Goal: Complete application form: Complete application form

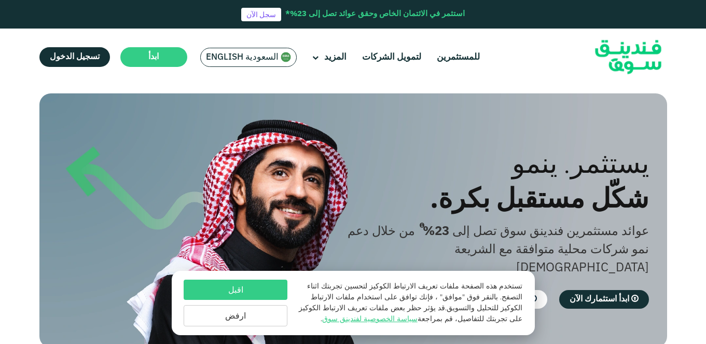
scroll to position [52, 0]
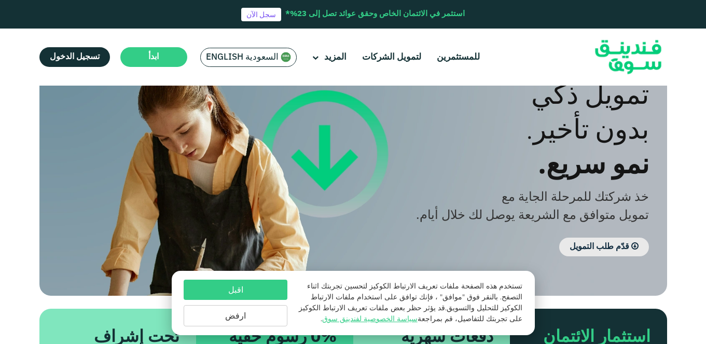
click at [608, 244] on link "قدّم طلب التمويل" at bounding box center [604, 246] width 90 height 19
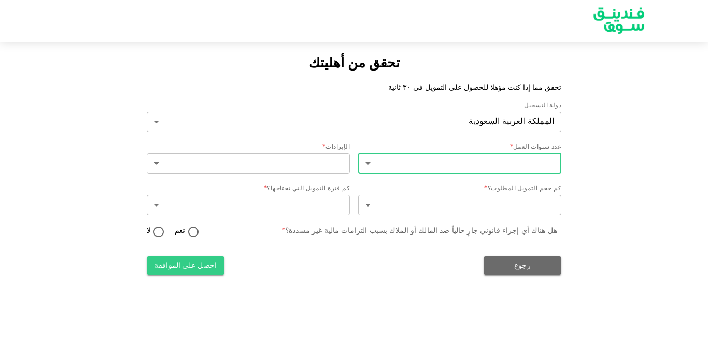
click at [379, 166] on body "تحقق من أهليتك تحقق مما إذا كنت مؤهلا للحصول على التمويل في ٣٠ ثانية دولة التسج…" at bounding box center [354, 172] width 708 height 344
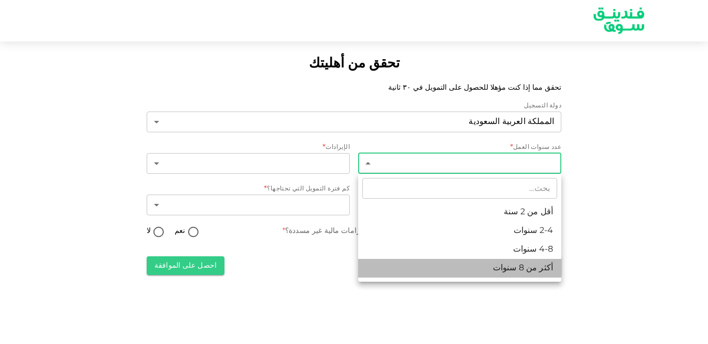
click at [534, 267] on li "أكثر من 8 سنوات" at bounding box center [459, 268] width 203 height 19
type input "4"
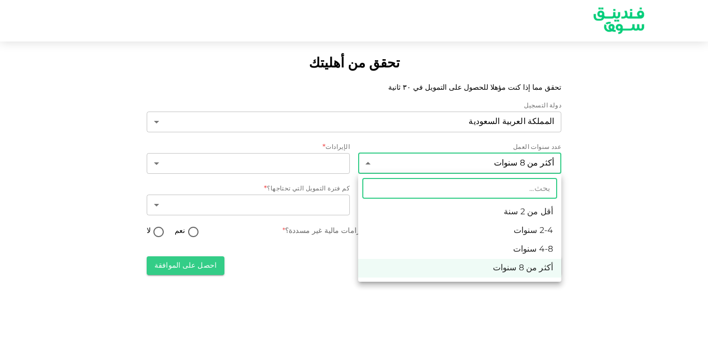
click at [388, 161] on body "تحقق من أهليتك تحقق مما إذا كنت مؤهلا للحصول على التمويل في ٣٠ ثانية دولة التسج…" at bounding box center [354, 172] width 708 height 344
click at [529, 267] on li "أكثر من 8 سنوات" at bounding box center [459, 268] width 203 height 19
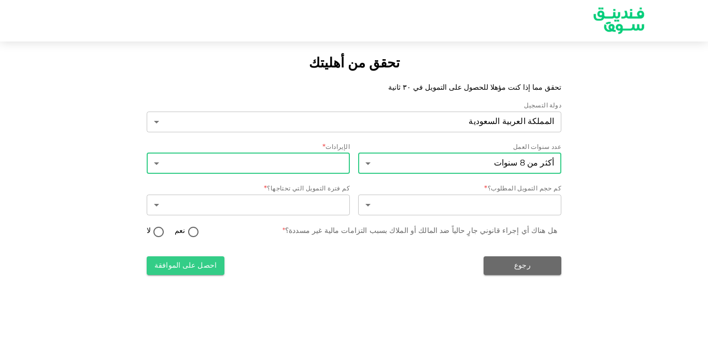
click at [157, 161] on body "تحقق من أهليتك تحقق مما إذا كنت مؤهلا للحصول على التمويل في ٣٠ ثانية دولة التسج…" at bounding box center [354, 172] width 708 height 344
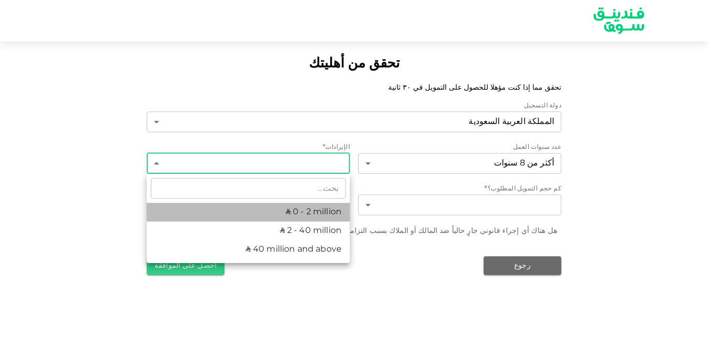
click at [309, 208] on li "ʢ 0 - 2 million" at bounding box center [248, 212] width 203 height 19
type input "1"
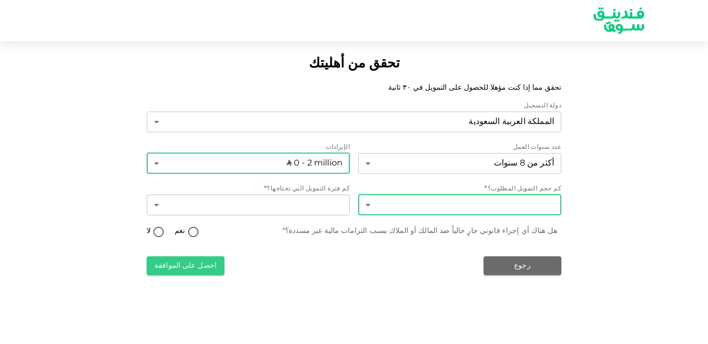
click at [461, 206] on body "تحقق من أهليتك تحقق مما إذا كنت مؤهلا للحصول على التمويل في ٣٠ ثانية دولة التسج…" at bounding box center [354, 172] width 708 height 344
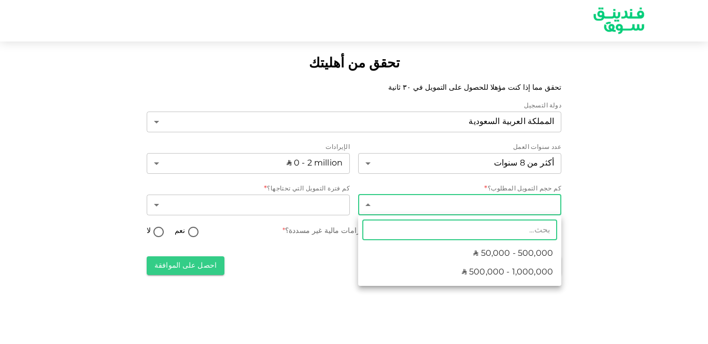
click at [525, 252] on span "ʢ 50,000 - 500,000" at bounding box center [513, 253] width 80 height 12
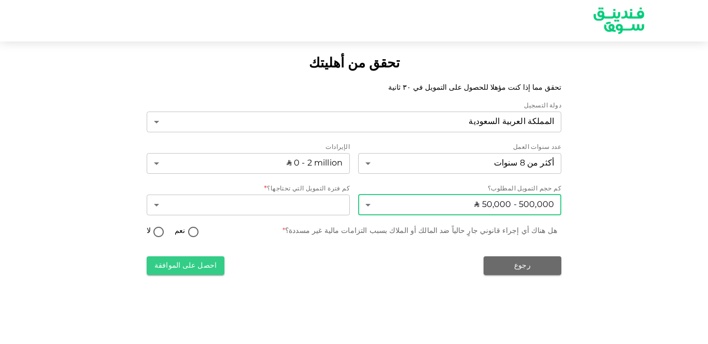
click at [463, 204] on body "تحقق من أهليتك تحقق مما إذا كنت مؤهلا للحصول على التمويل في ٣٠ ثانية دولة التسج…" at bounding box center [354, 172] width 708 height 344
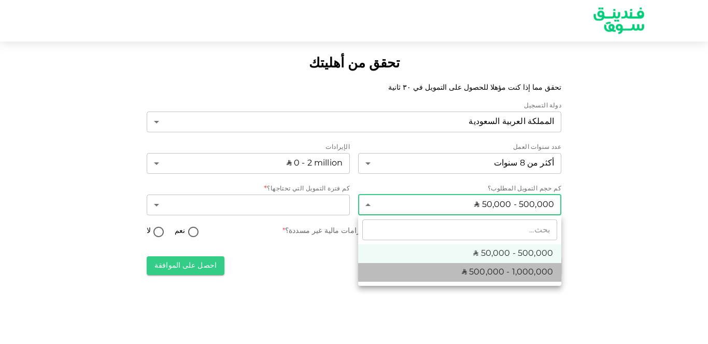
click at [503, 270] on span "ʢ 500,000 - 1,000,000" at bounding box center [507, 272] width 91 height 12
type input "2"
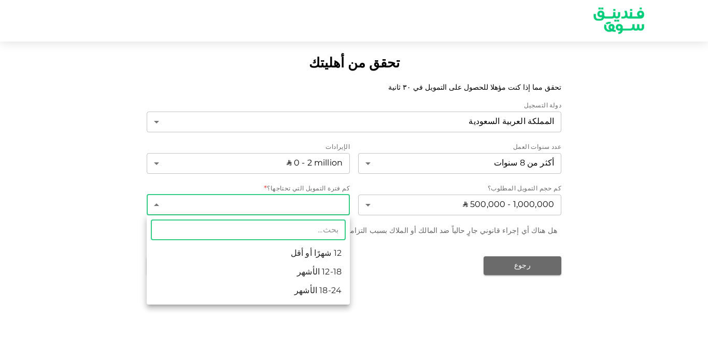
click at [156, 203] on body "تحقق من أهليتك تحقق مما إذا كنت مؤهلا للحصول على التمويل في ٣٠ ثانية دولة التسج…" at bounding box center [354, 172] width 708 height 344
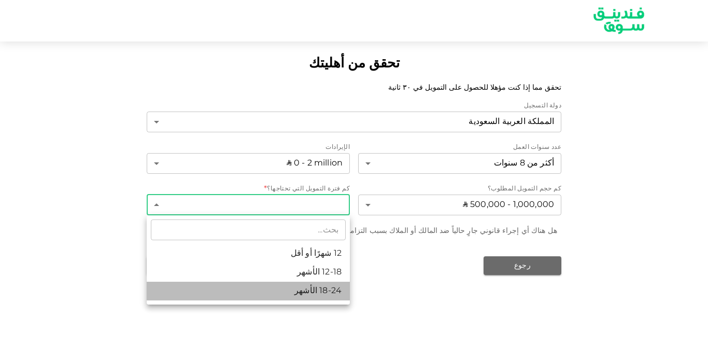
click at [320, 289] on li "18-24 الأشهر" at bounding box center [248, 291] width 203 height 19
type input "3"
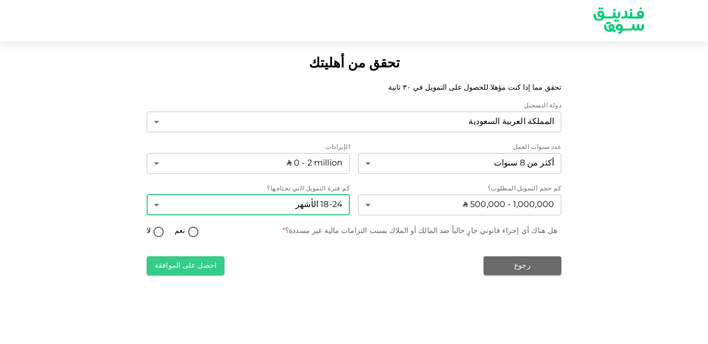
click at [159, 231] on input "لا" at bounding box center [159, 233] width 16 height 14
radio input "true"
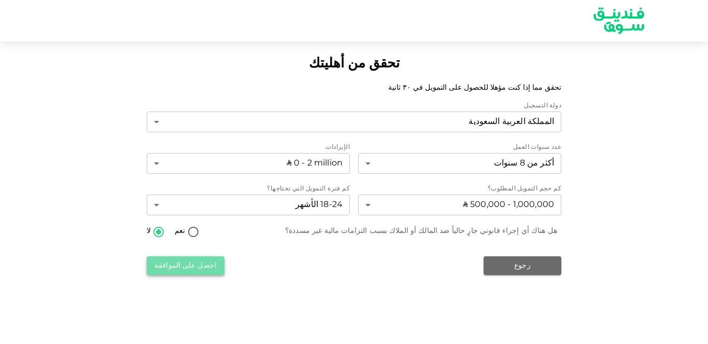
click at [185, 263] on button "احصل على الموافقة" at bounding box center [186, 265] width 78 height 19
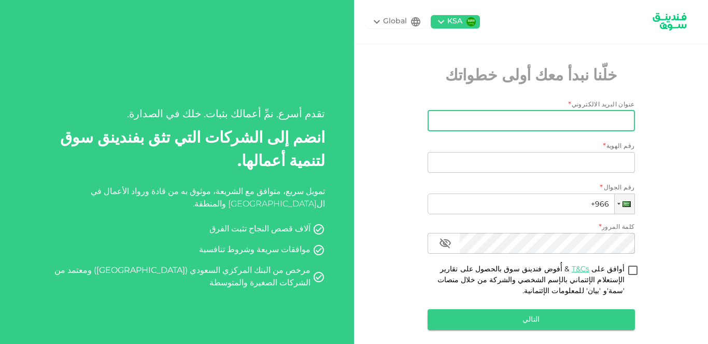
click at [489, 121] on input "عنوان البريد الالكتروني" at bounding box center [537, 120] width 196 height 21
type input "alwahdani2011@yahoo.com"
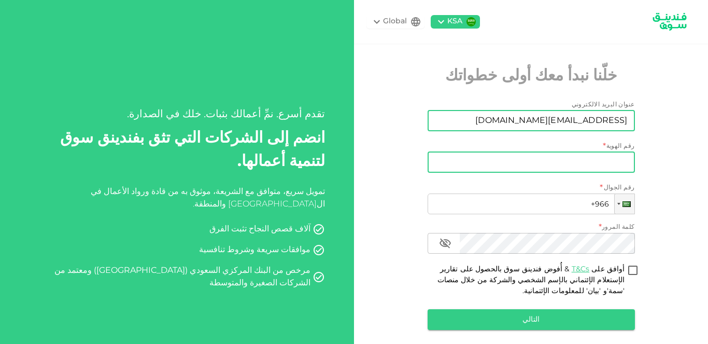
click at [488, 162] on input "رقم الهوية" at bounding box center [531, 162] width 207 height 21
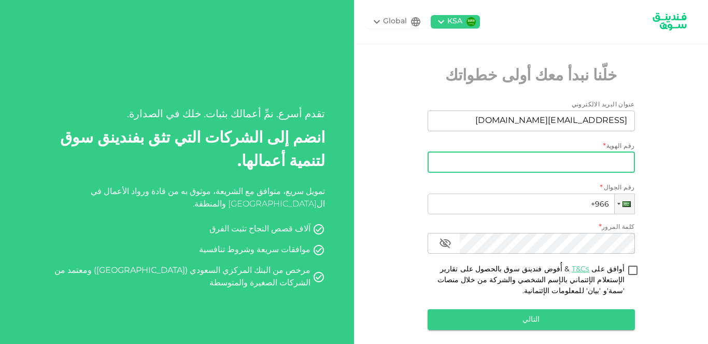
type input "1038055198"
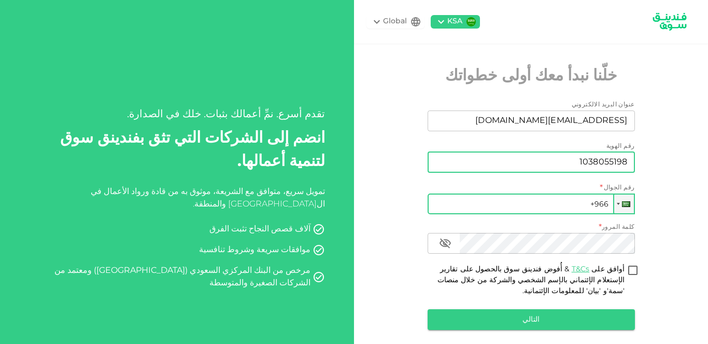
click at [465, 206] on input "+966" at bounding box center [531, 203] width 207 height 21
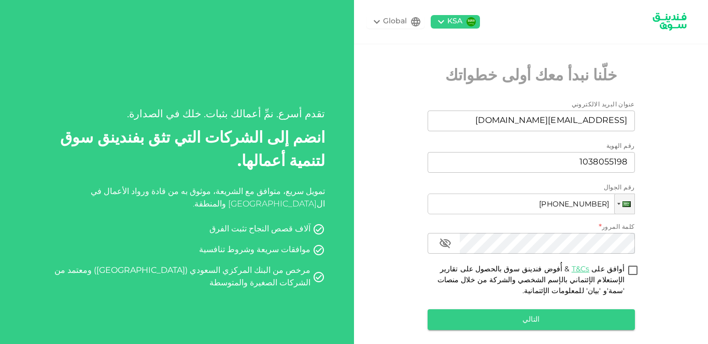
type input "+966 504 812 789"
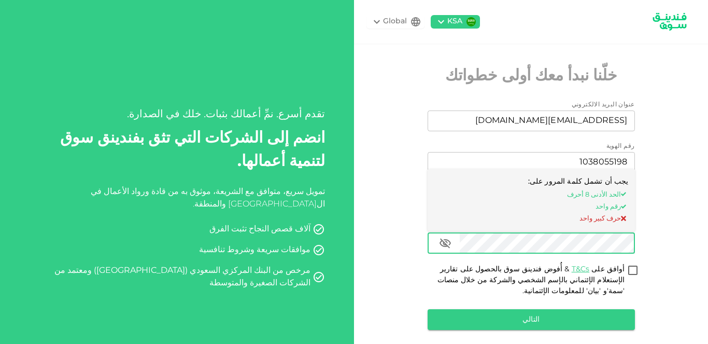
scroll to position [52, 0]
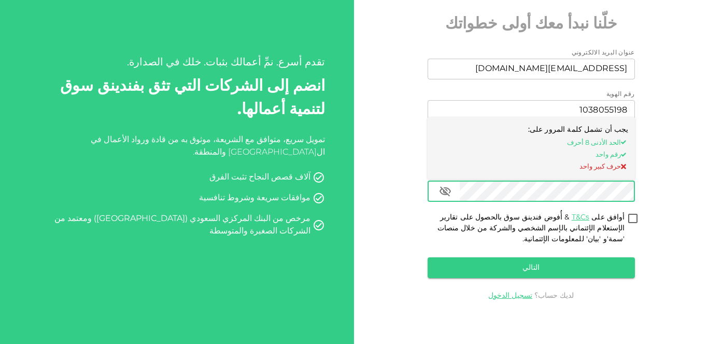
click at [638, 214] on input "أوافق على T&Cs & أُفوض فندينق سوق بالحصول على تقارير الإستعلام الإئتماني بالإسم…" at bounding box center [633, 219] width 16 height 14
checkbox input "true"
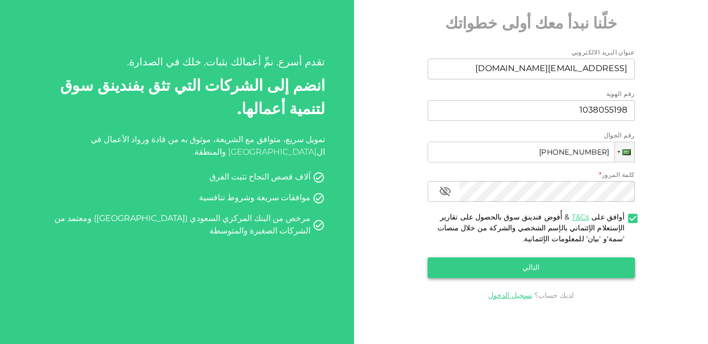
click at [542, 266] on button "التالي" at bounding box center [531, 267] width 207 height 21
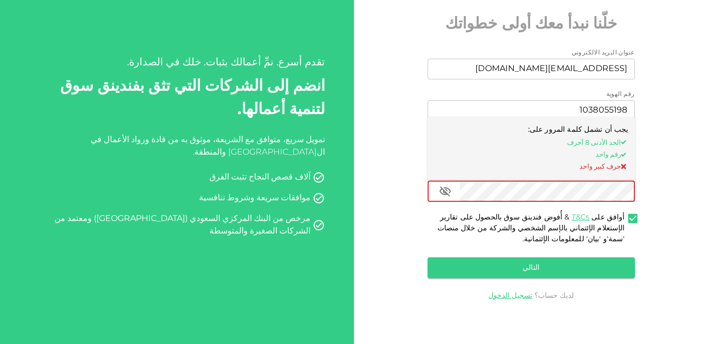
click at [672, 190] on div "KSA Global خلّنا نبدأ معك أولى خطواتك عنوان البريد الالكتروني عنوان البريد الال…" at bounding box center [531, 140] width 354 height 384
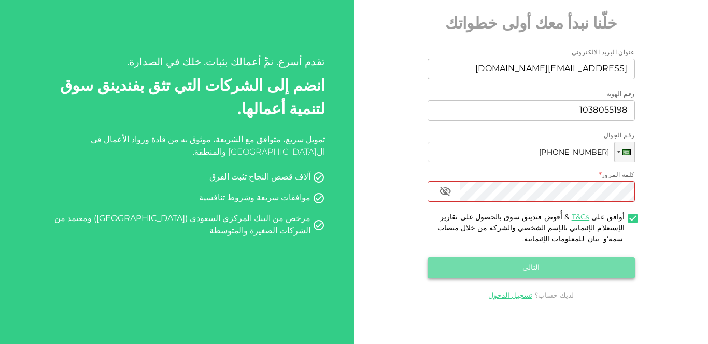
click at [543, 265] on button "التالي" at bounding box center [531, 267] width 207 height 21
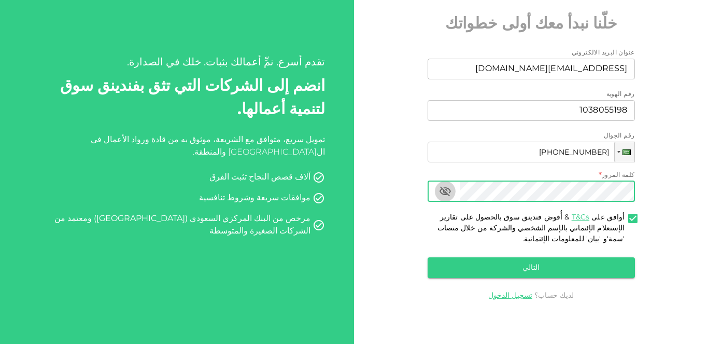
click at [451, 190] on icon "button" at bounding box center [445, 191] width 12 height 12
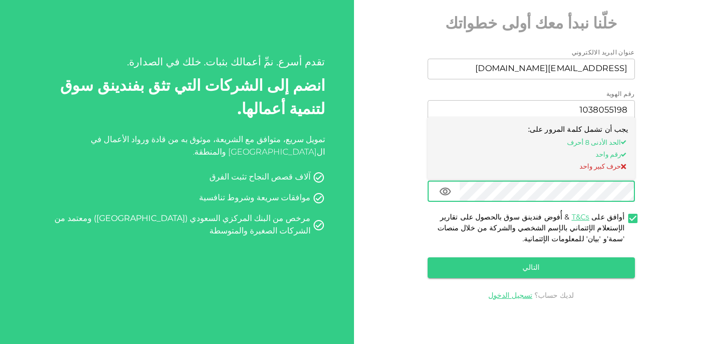
click at [708, 192] on div "KSA Global خلّنا نبدأ معك أولى خطواتك عنوان البريد الالكتروني عنوان البريد الال…" at bounding box center [531, 140] width 354 height 384
click at [447, 190] on icon "button" at bounding box center [445, 191] width 11 height 8
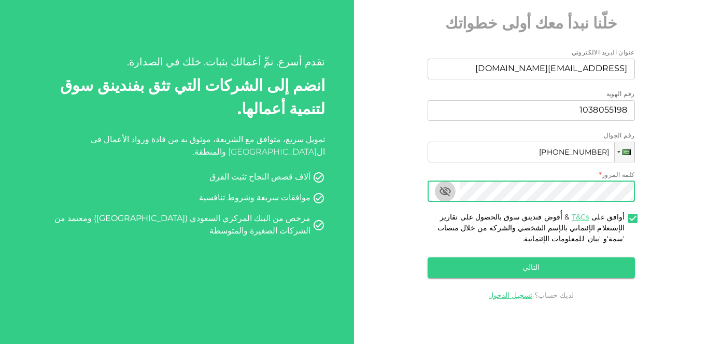
click at [444, 189] on icon "button" at bounding box center [445, 191] width 11 height 10
click at [445, 189] on icon "button" at bounding box center [445, 191] width 12 height 12
click at [446, 188] on icon "button" at bounding box center [445, 191] width 12 height 12
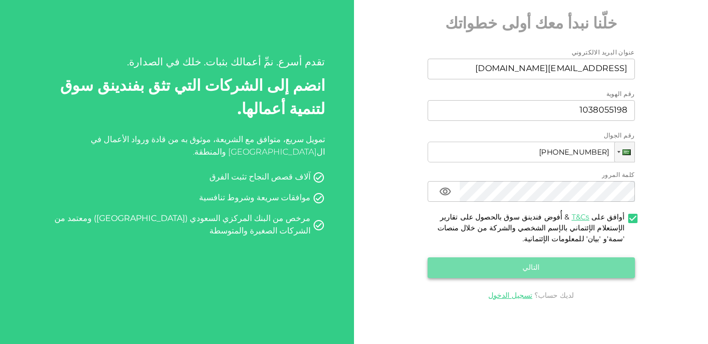
click at [524, 267] on button "التالي" at bounding box center [531, 267] width 207 height 21
